Goal: Information Seeking & Learning: Learn about a topic

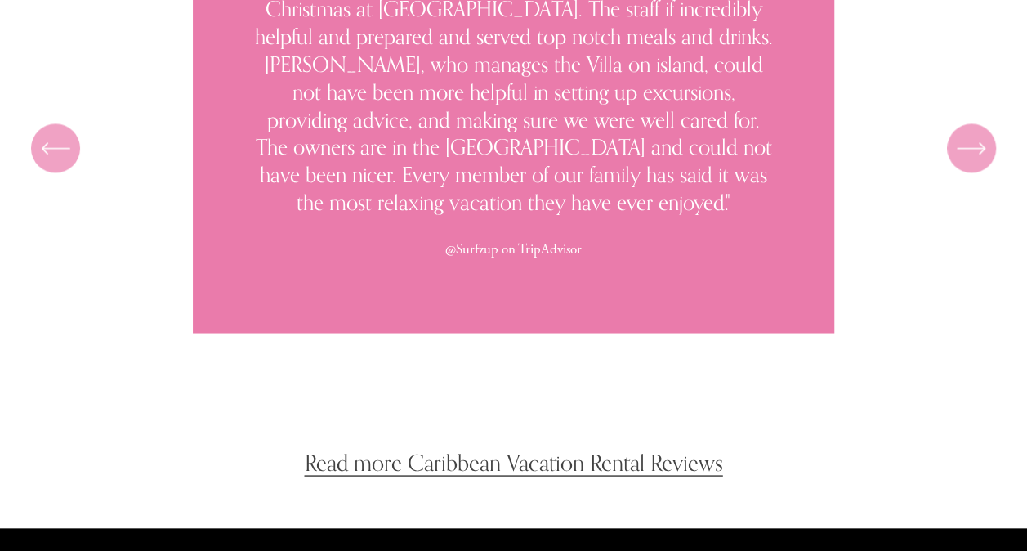
scroll to position [7964, 0]
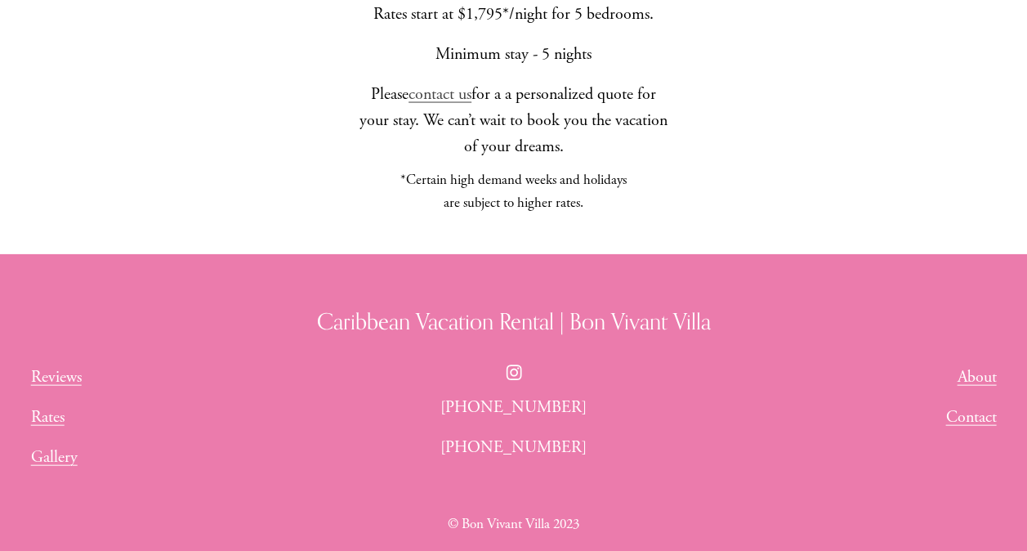
scroll to position [1565, 0]
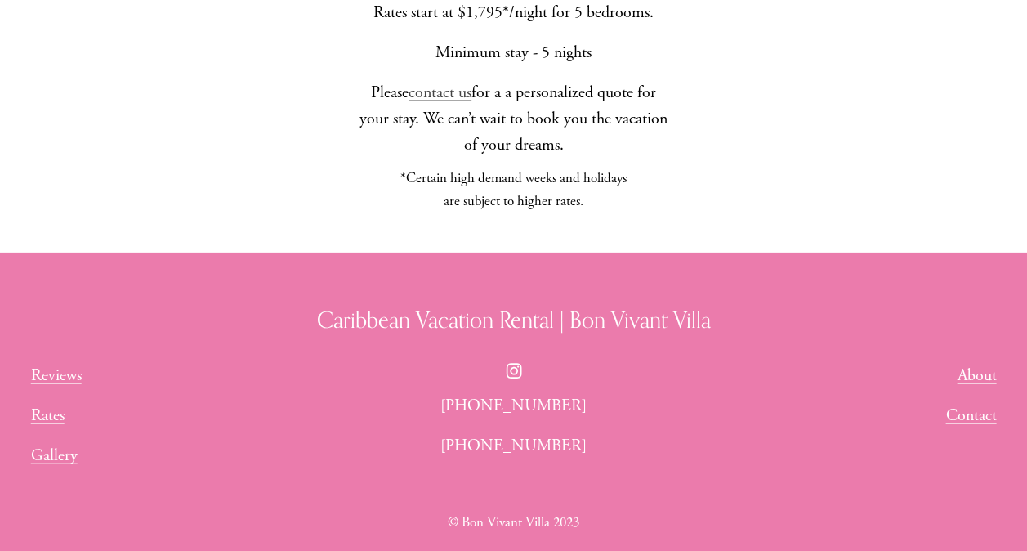
click at [516, 355] on use "Instagram" at bounding box center [514, 371] width 33 height 33
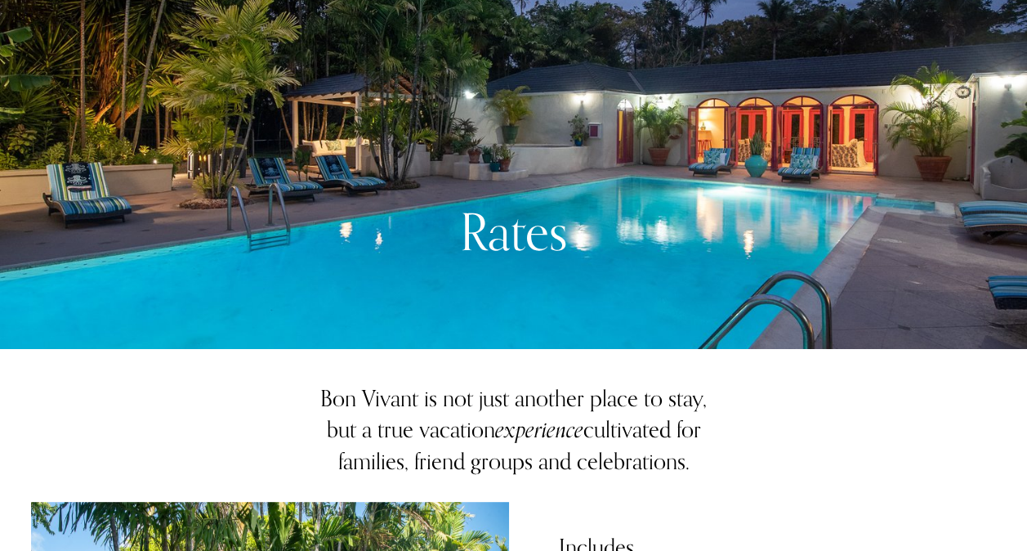
scroll to position [0, 0]
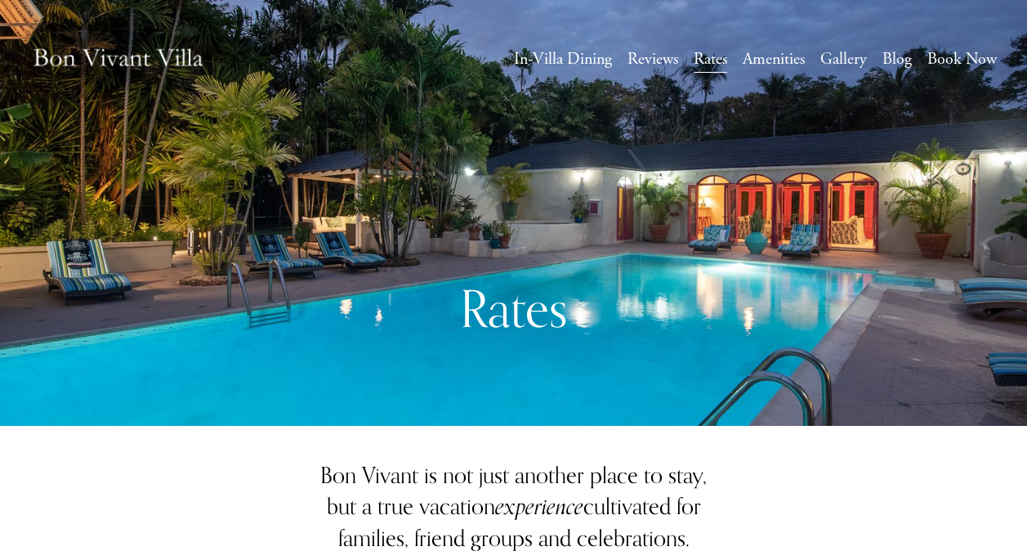
click at [886, 60] on link "Blog" at bounding box center [896, 59] width 29 height 29
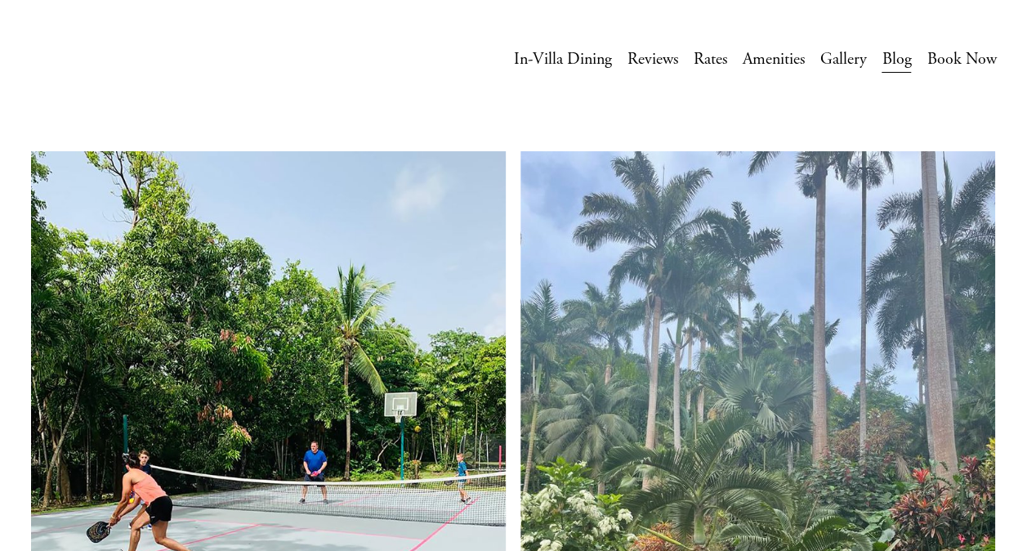
click at [958, 61] on link "Book Now" at bounding box center [961, 59] width 69 height 29
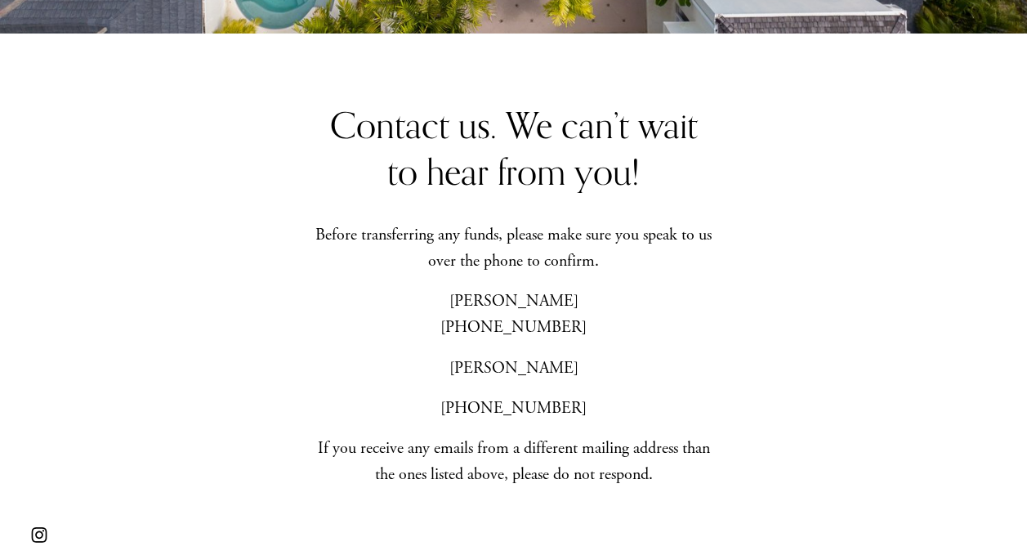
scroll to position [947, 0]
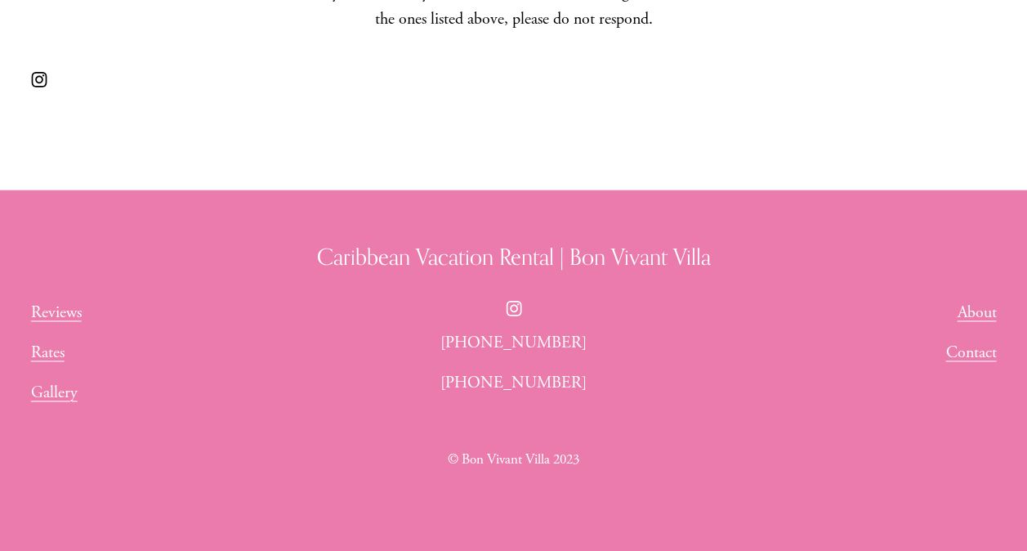
click at [34, 345] on link "Rates" at bounding box center [47, 353] width 33 height 26
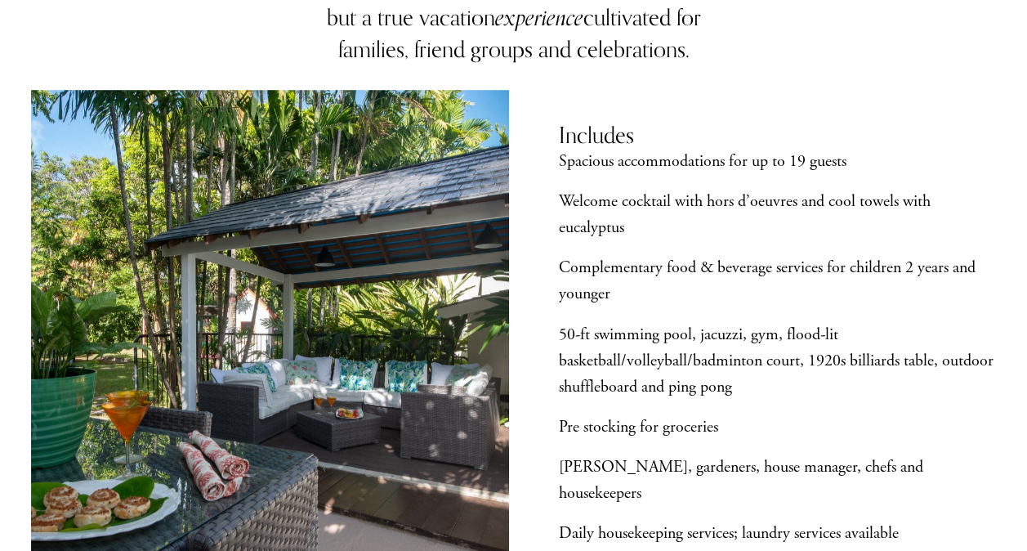
scroll to position [7, 0]
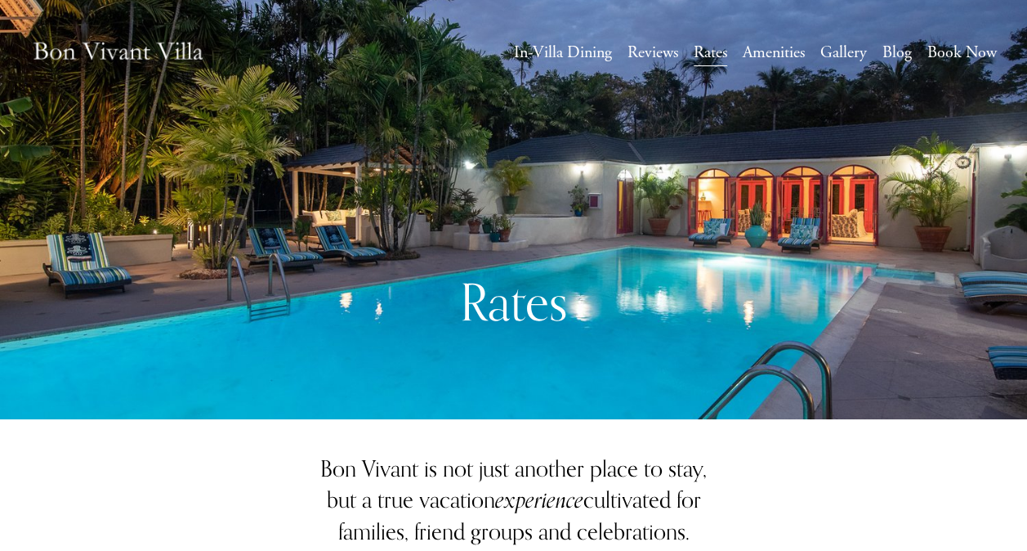
click at [649, 56] on link "Reviews" at bounding box center [652, 52] width 51 height 29
